Goal: Entertainment & Leisure: Browse casually

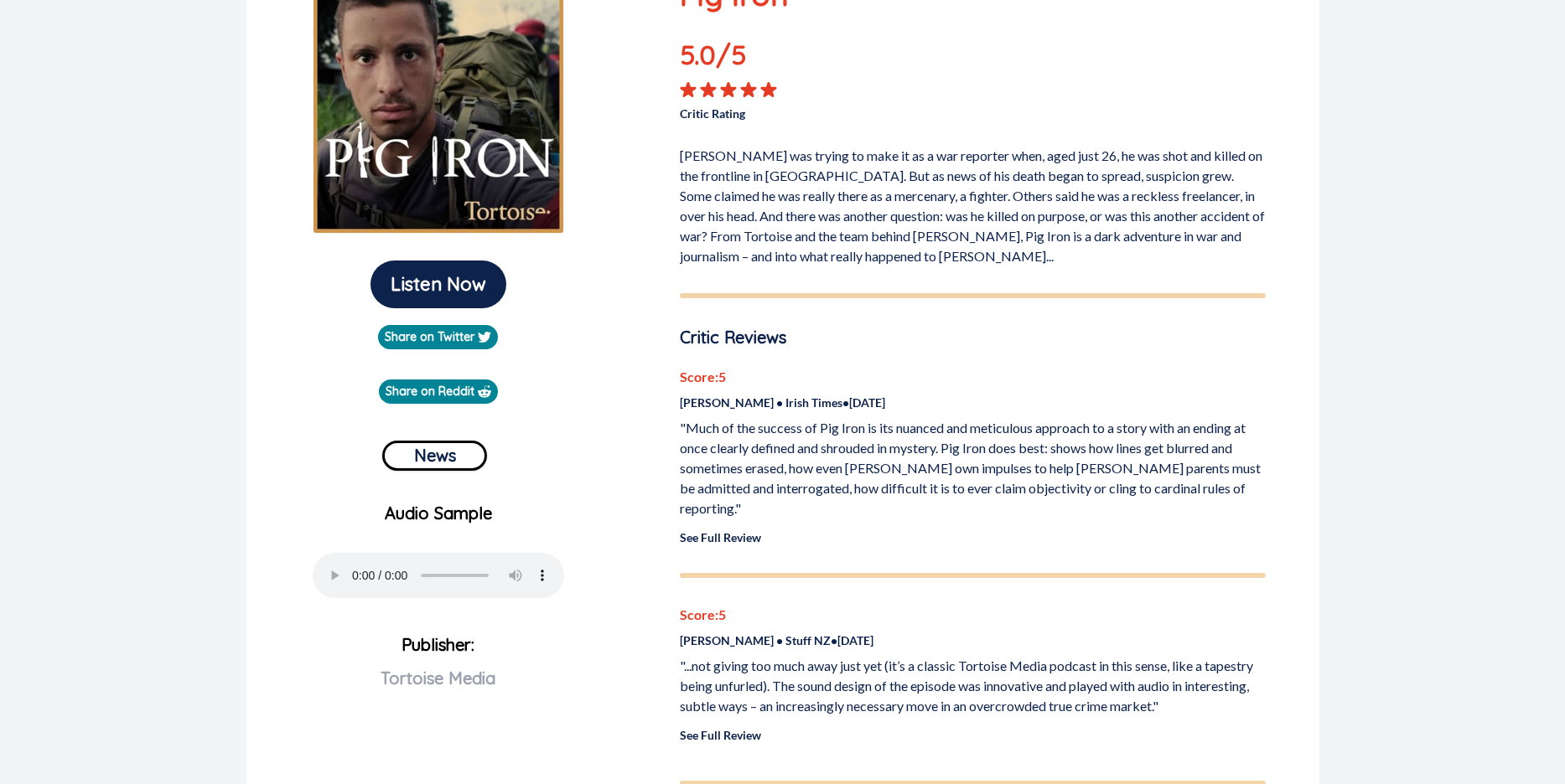
scroll to position [229, 0]
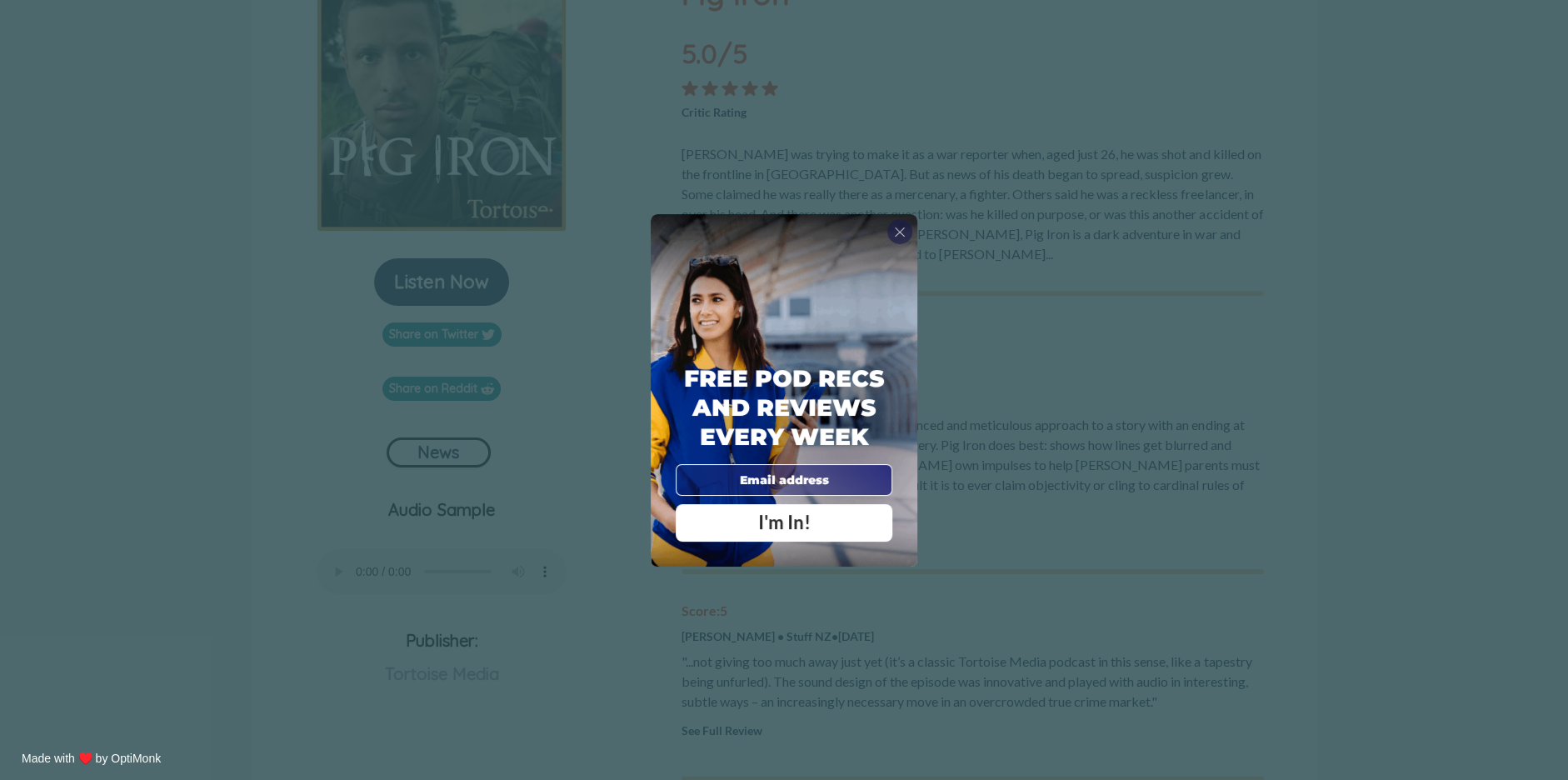
click at [902, 228] on span "X" at bounding box center [899, 232] width 12 height 17
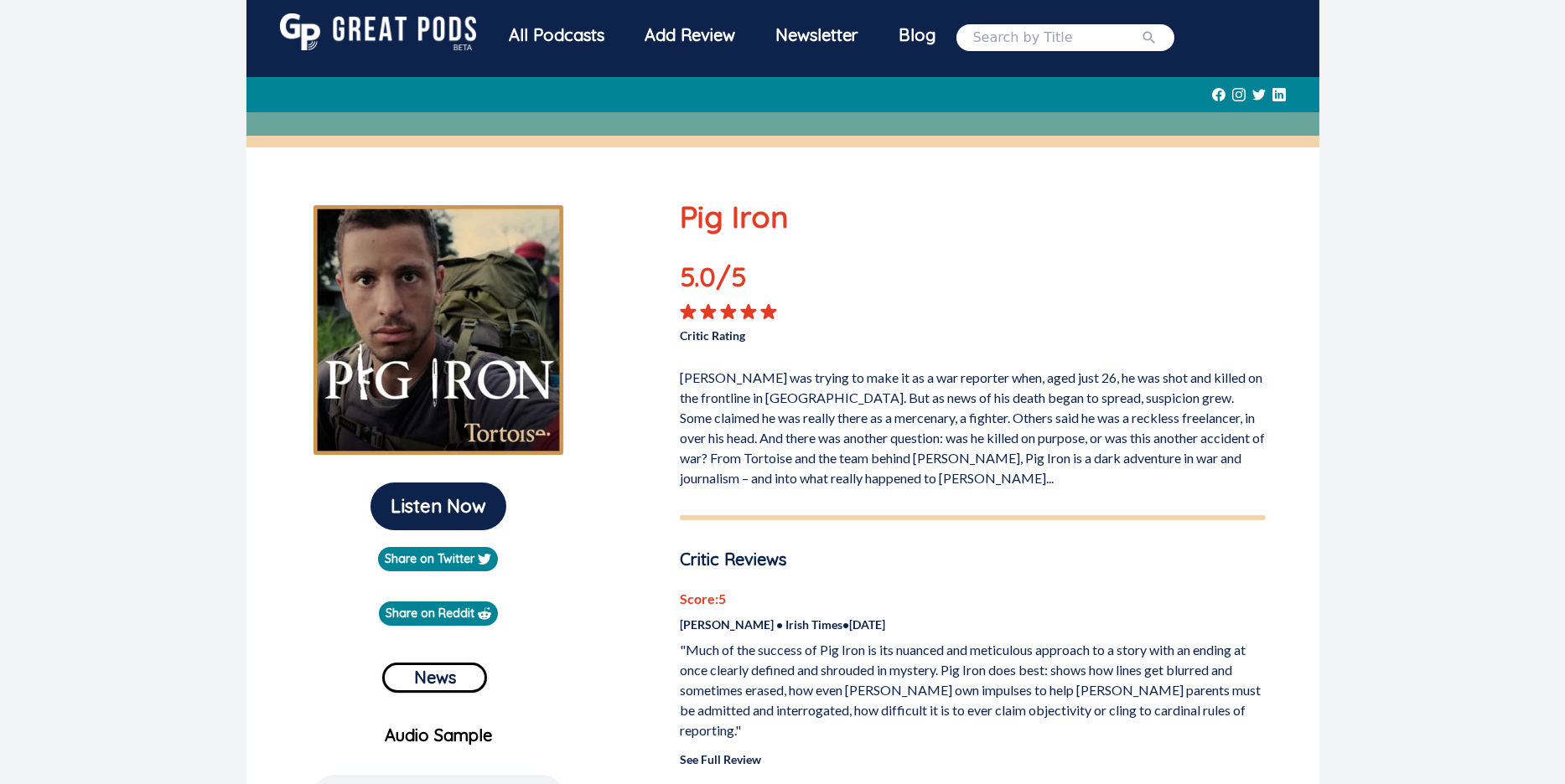
scroll to position [0, 0]
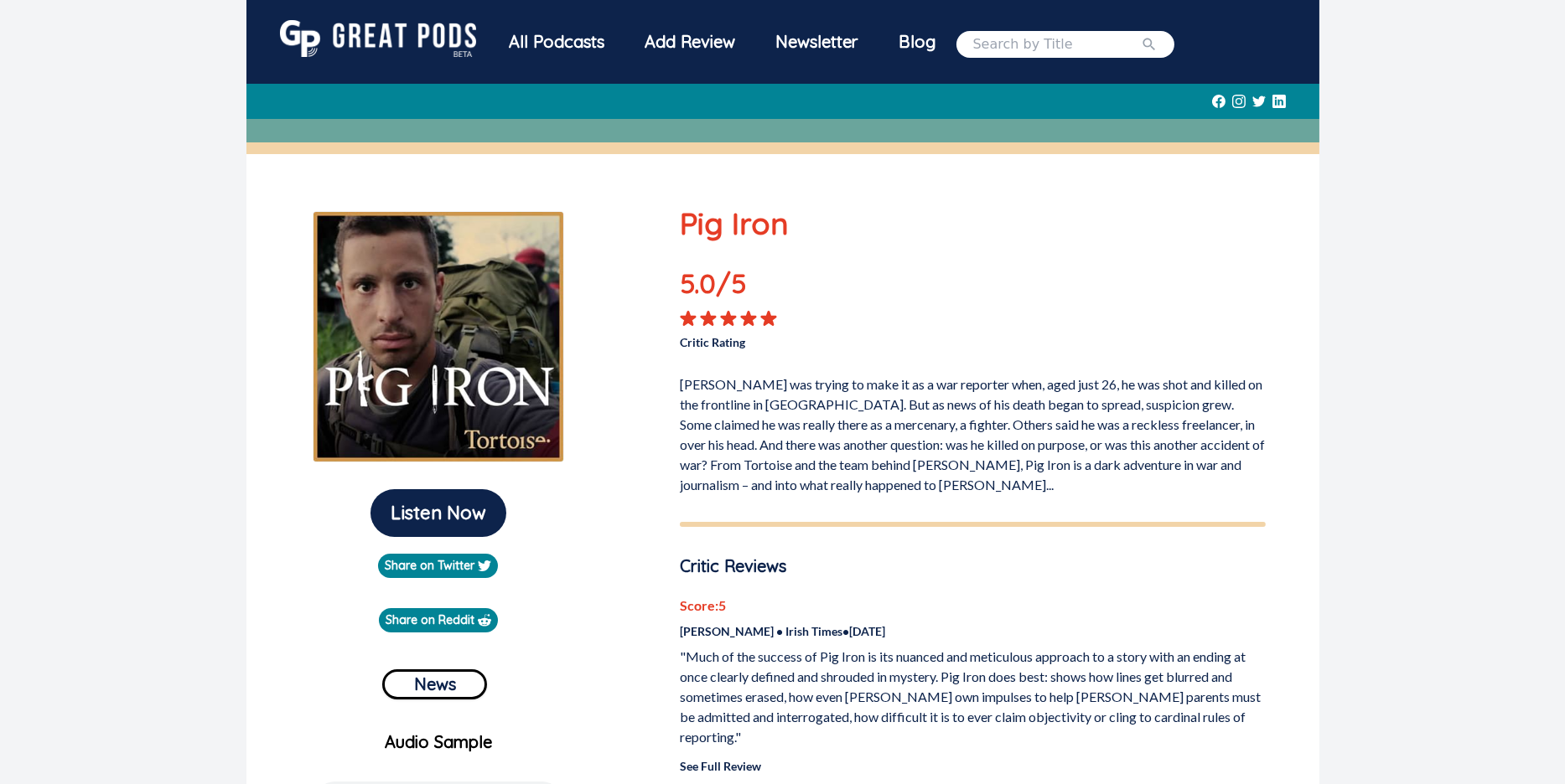
click at [422, 31] on img at bounding box center [377, 39] width 197 height 37
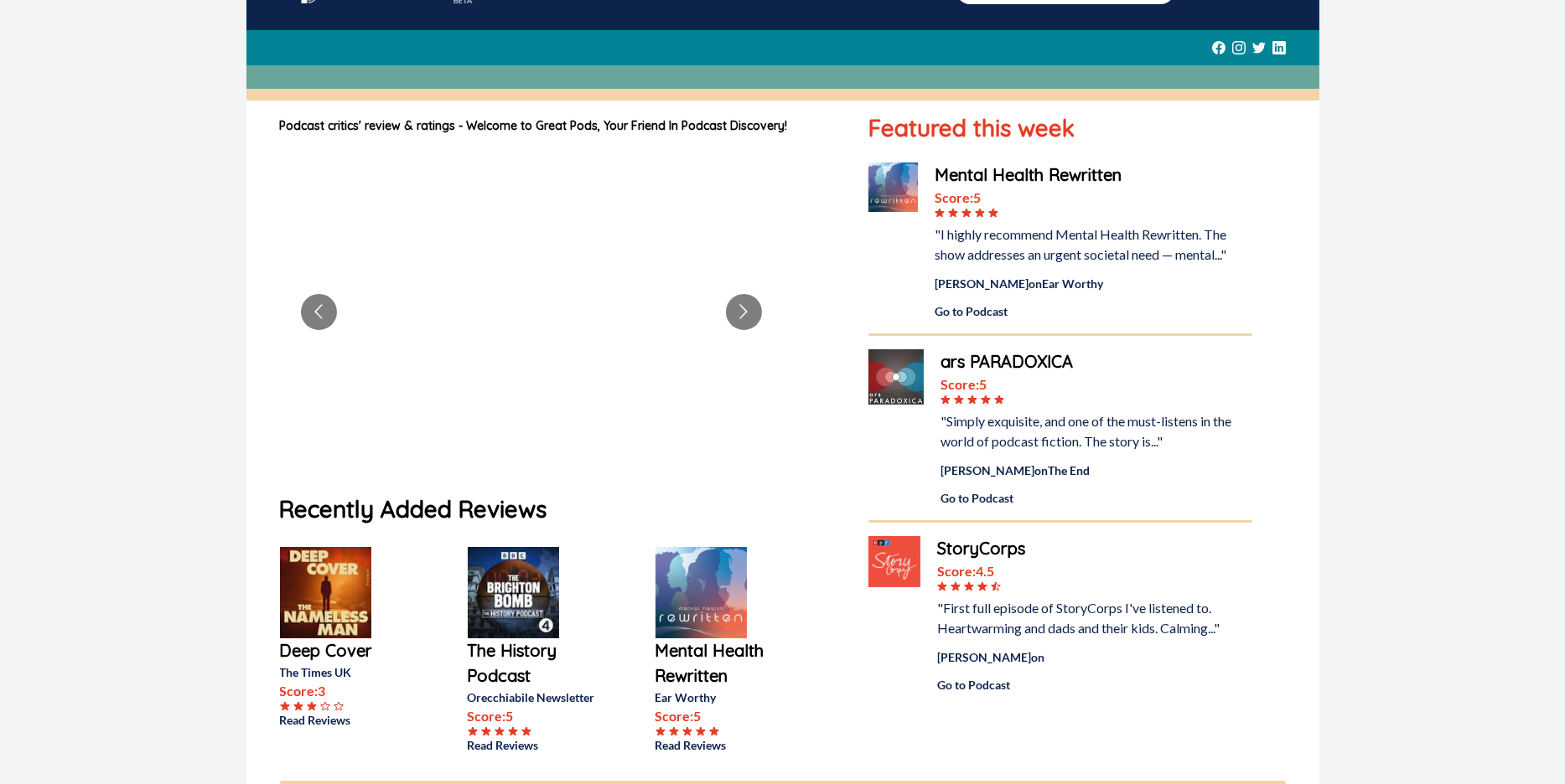
scroll to position [83, 0]
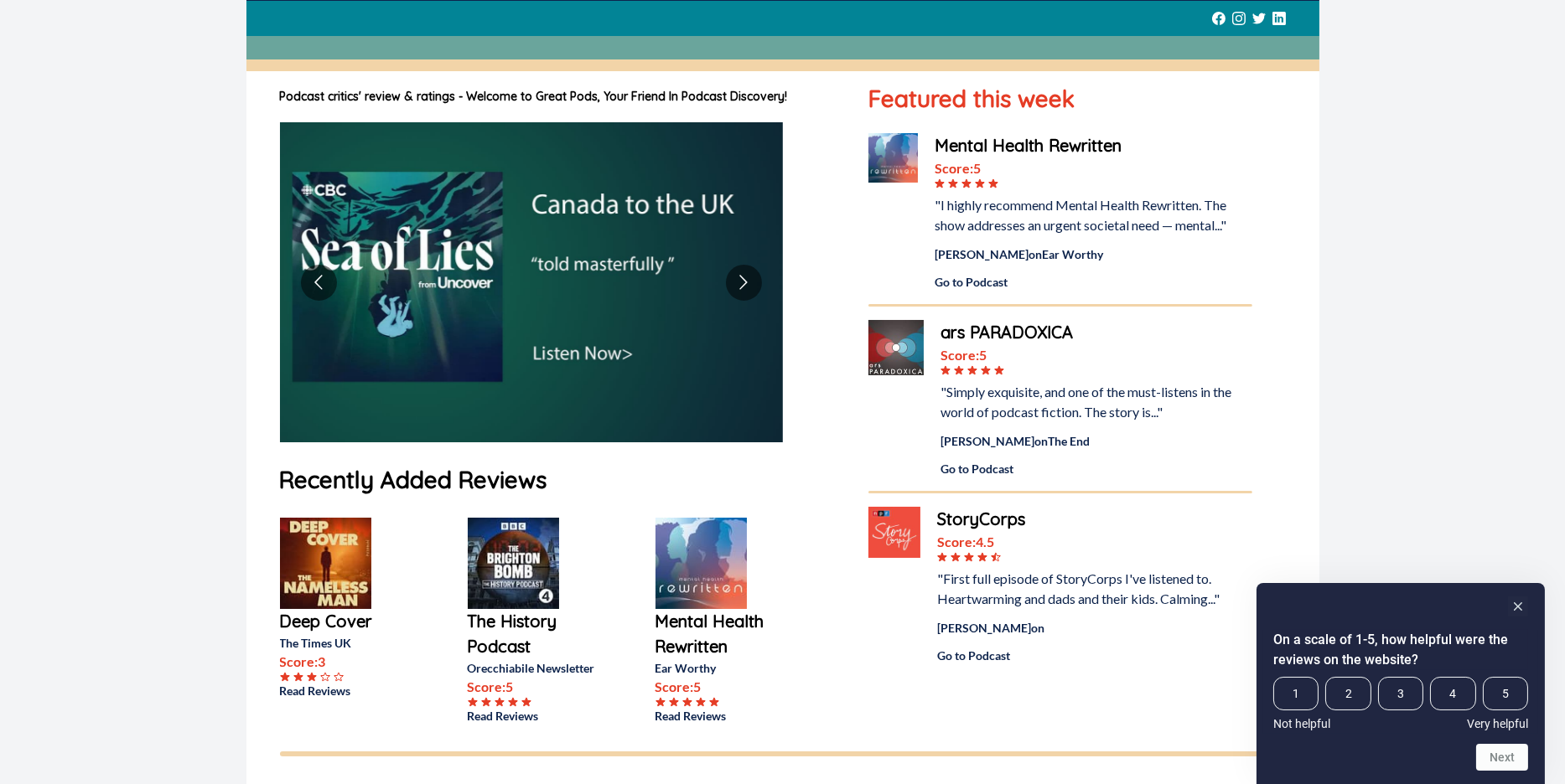
click at [764, 276] on img at bounding box center [531, 282] width 503 height 320
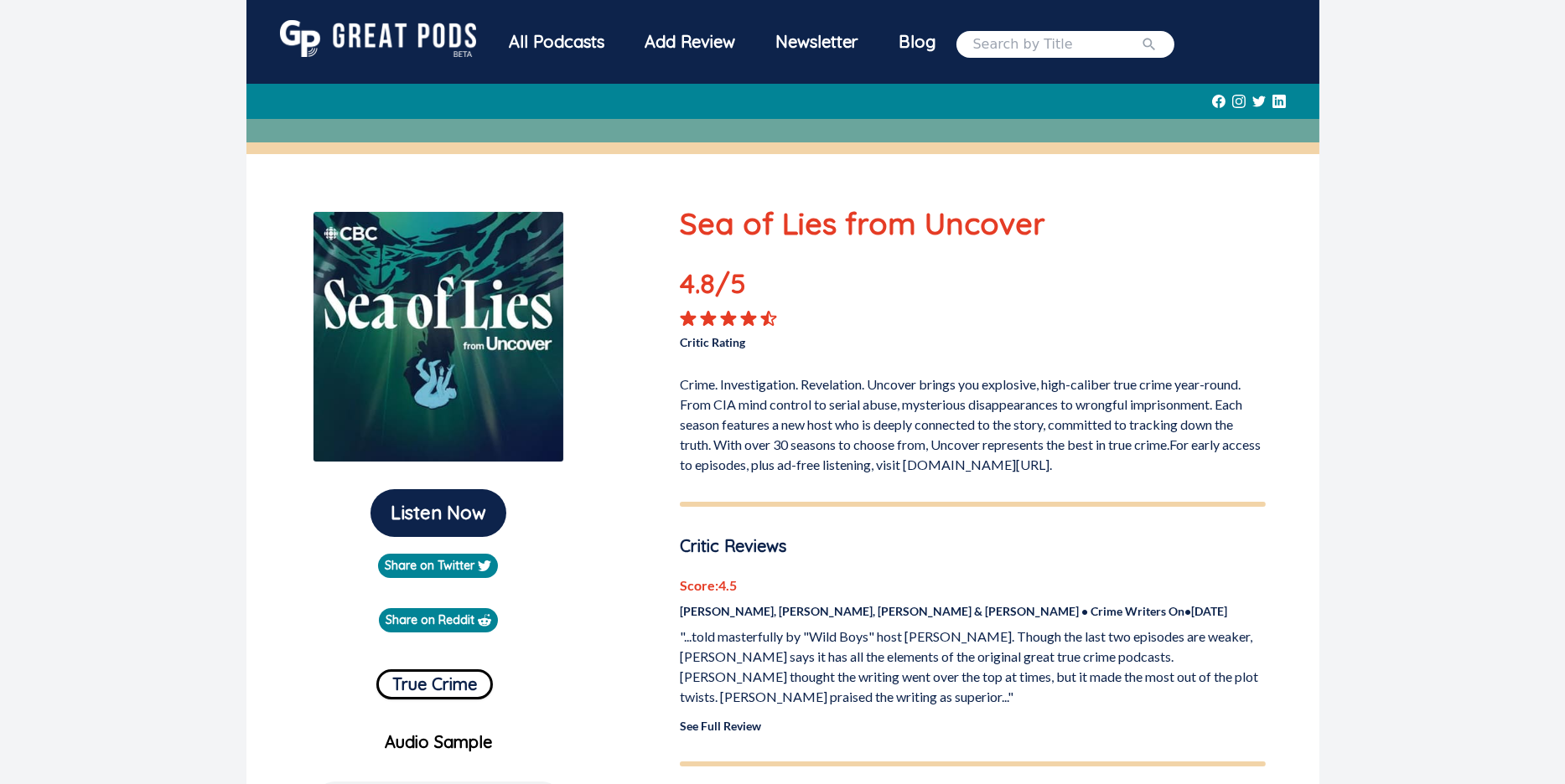
click at [1275, 100] on icon at bounding box center [1279, 101] width 13 height 35
